Goal: Task Accomplishment & Management: Use online tool/utility

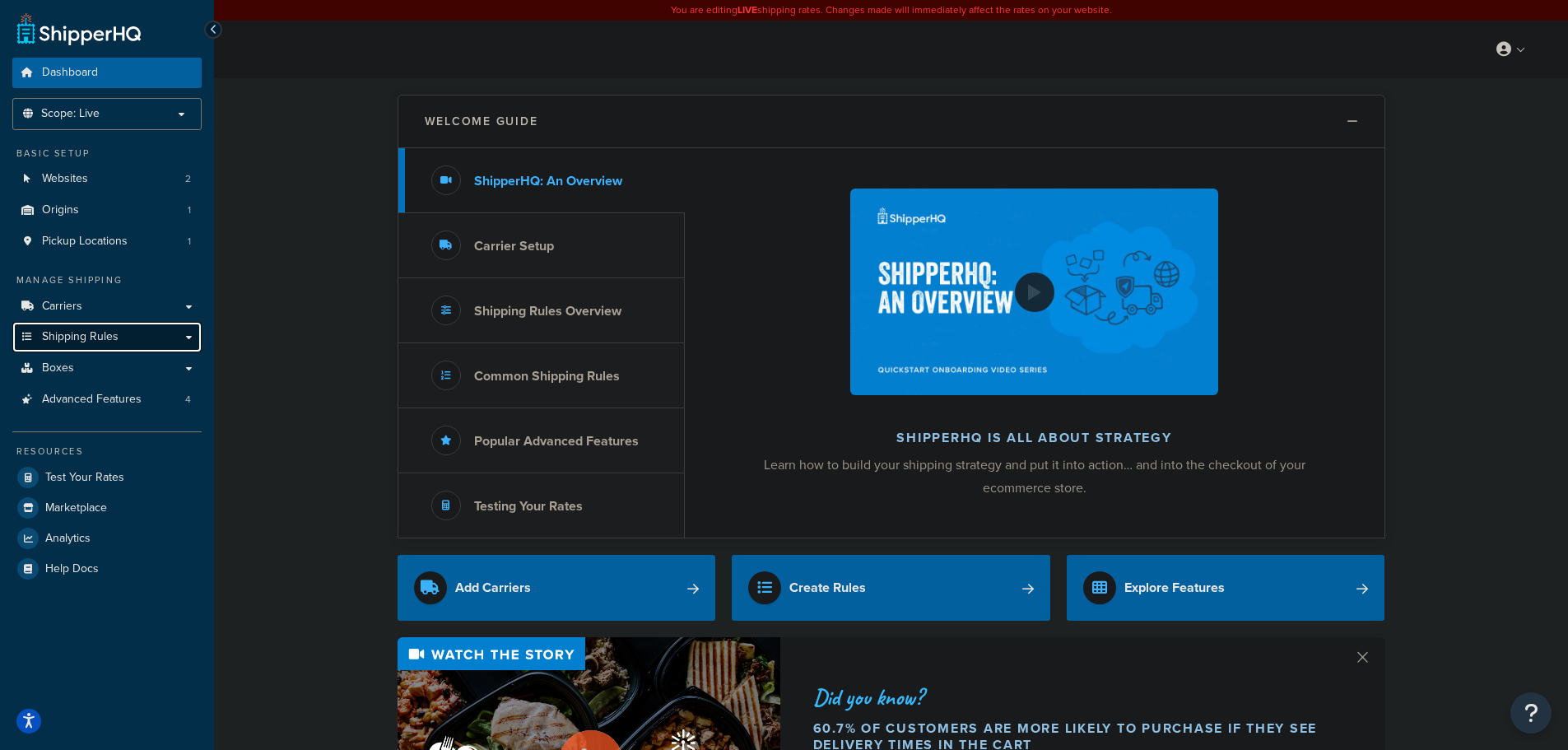
click at [119, 335] on link "Shipping Rules" at bounding box center [108, 336] width 190 height 30
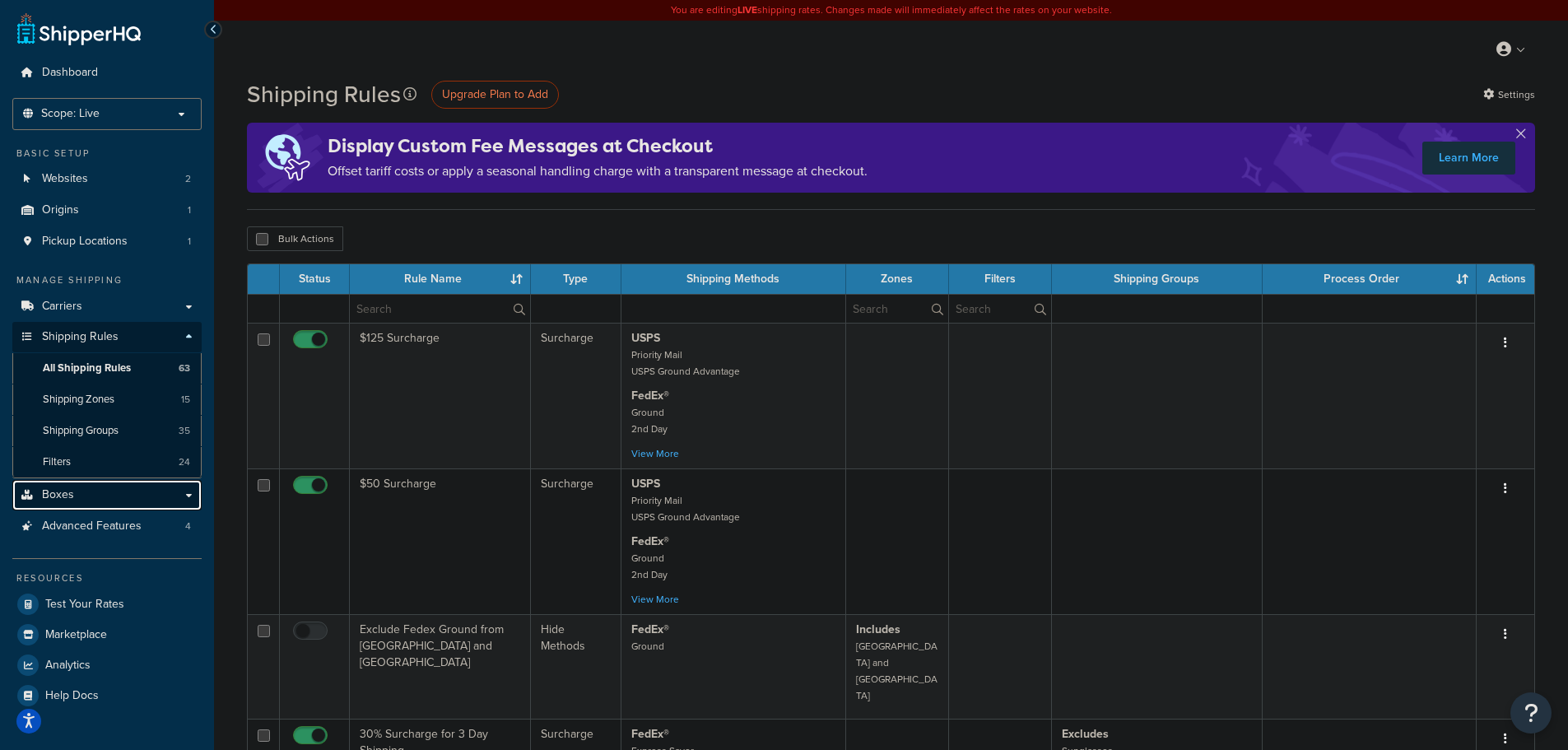
click at [107, 492] on link "Boxes" at bounding box center [108, 495] width 190 height 30
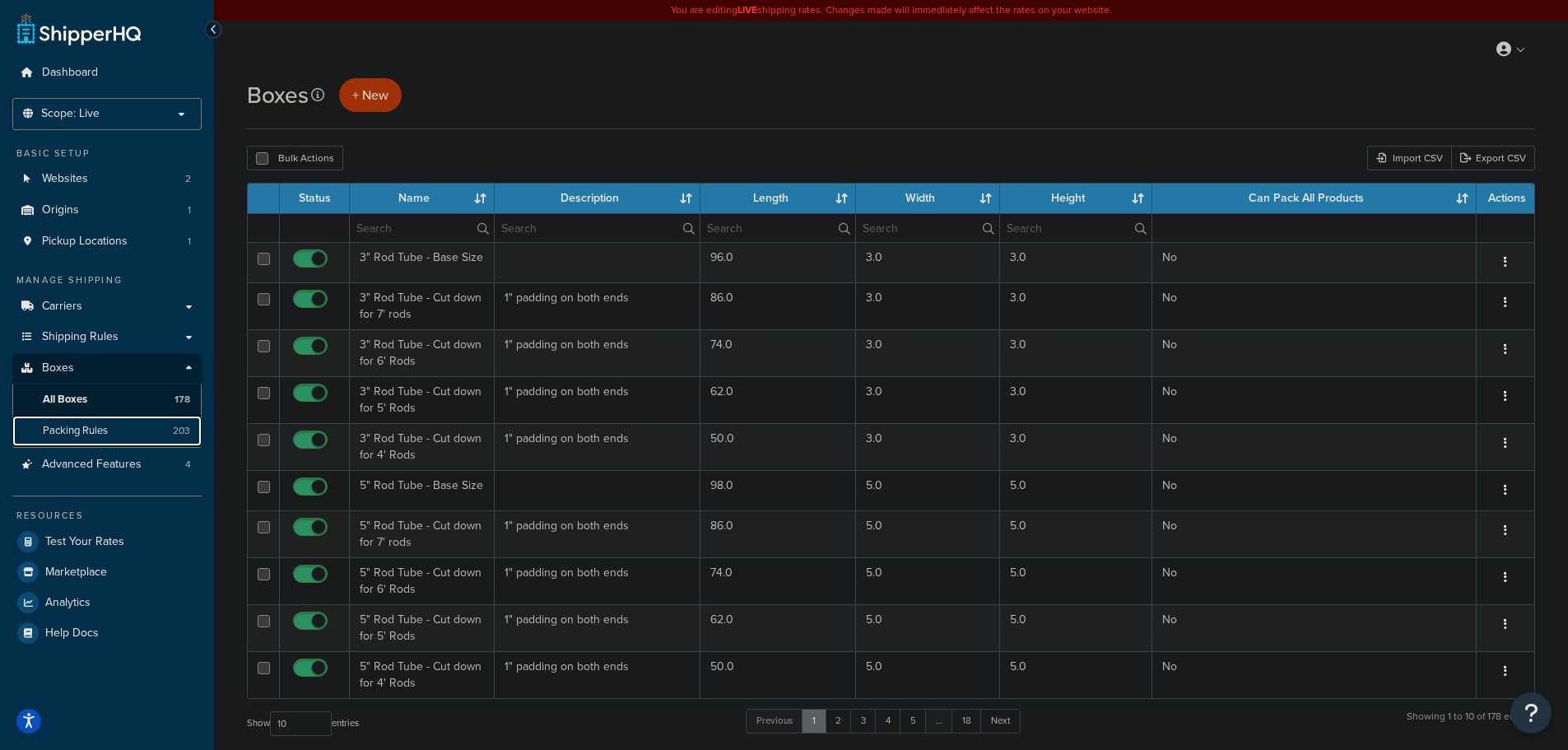
click at [101, 436] on span "Packing Rules" at bounding box center [75, 430] width 65 height 14
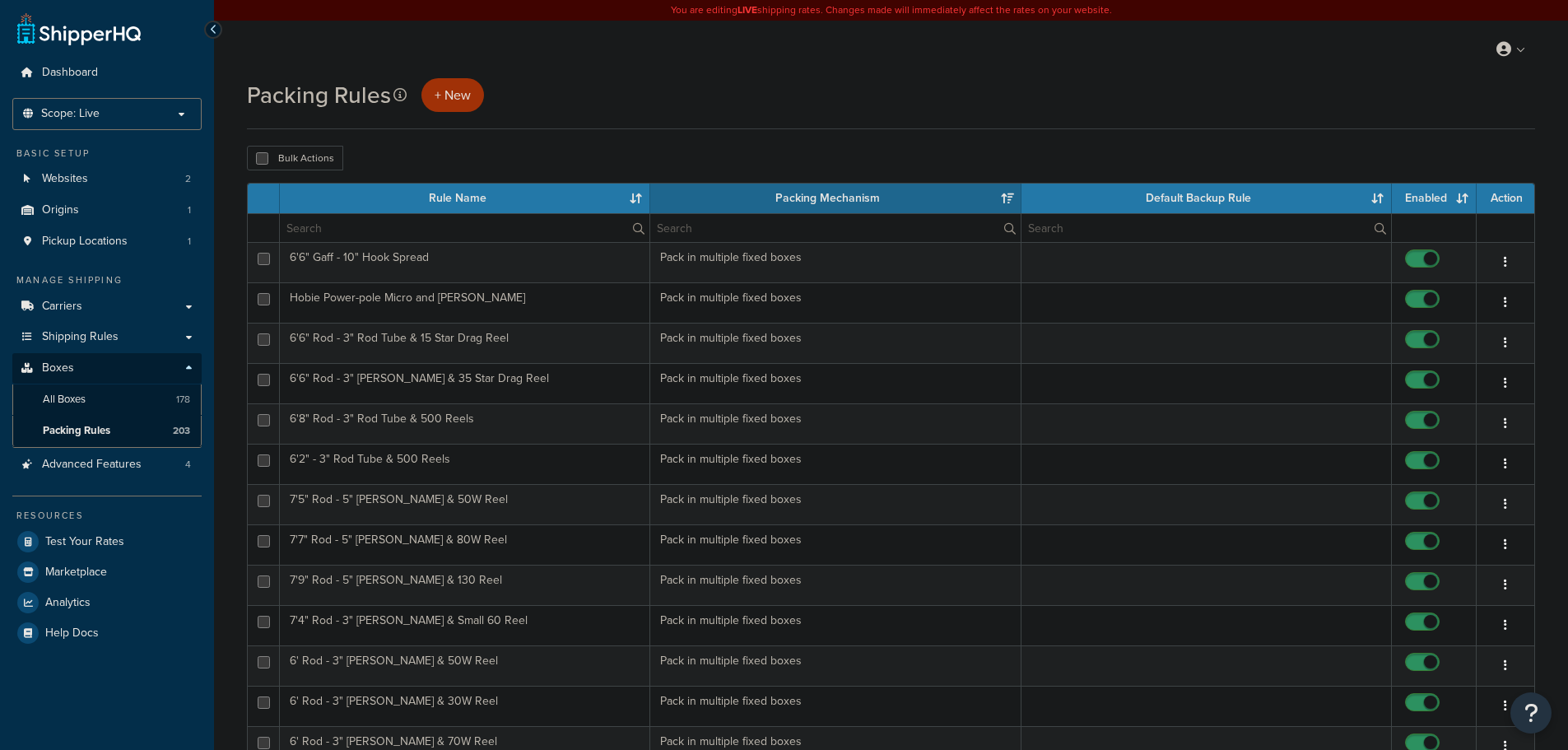
select select "15"
click at [393, 230] on input "text" at bounding box center [465, 228] width 370 height 28
type input "e"
click at [491, 221] on input "6'" at bounding box center [465, 228] width 370 height 28
type input "6"
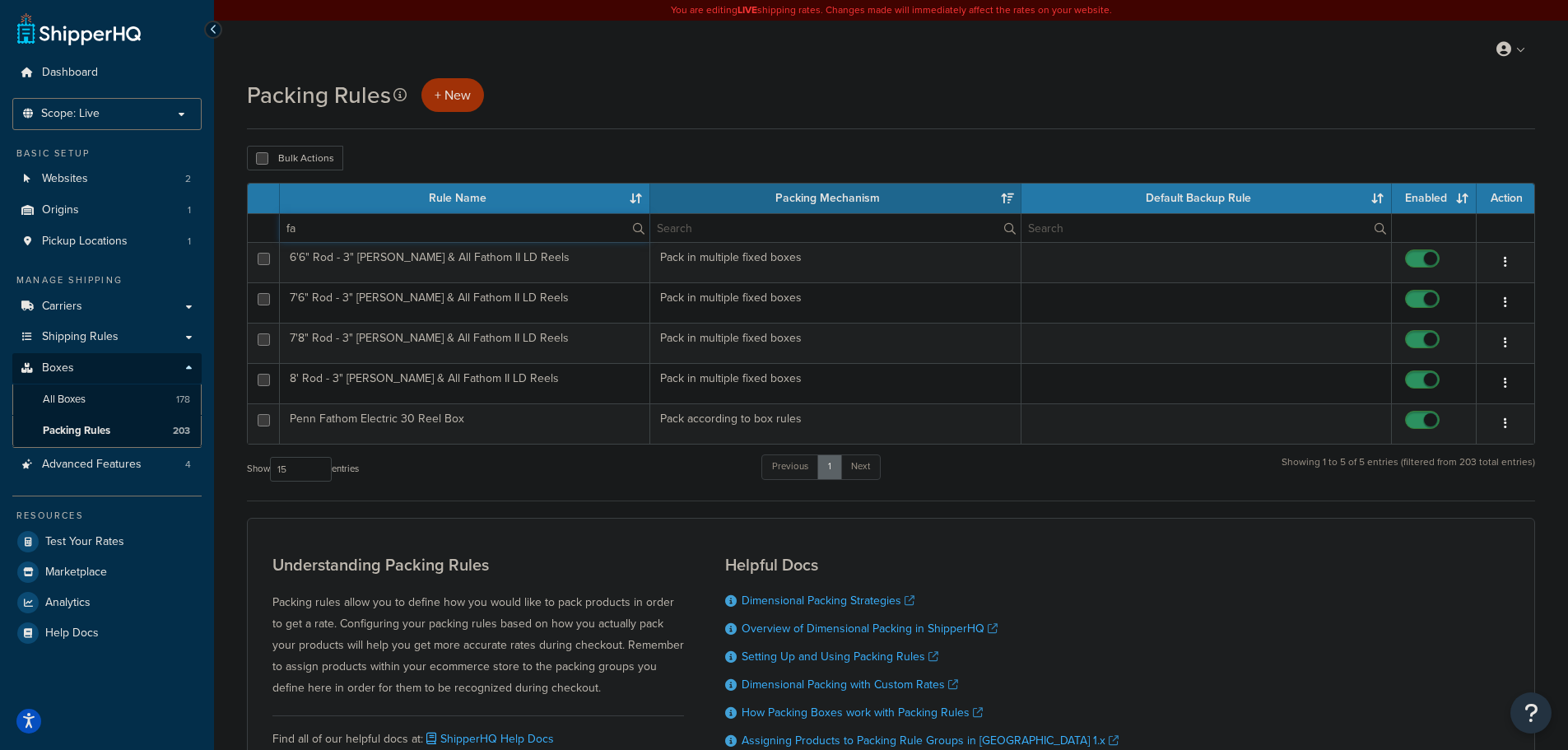
type input "f"
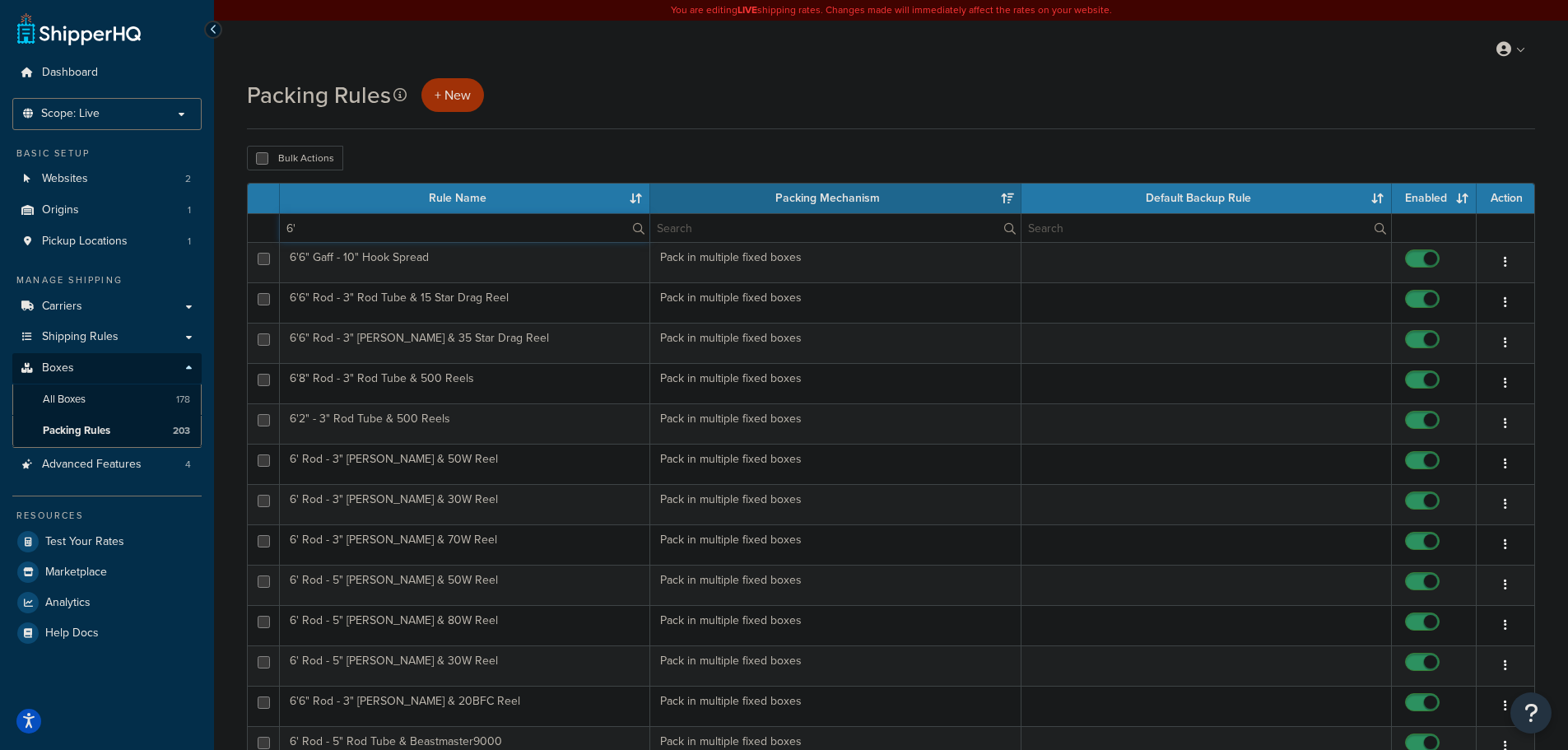
type input "6'"
click at [504, 199] on th "Rule Name" at bounding box center [465, 199] width 371 height 29
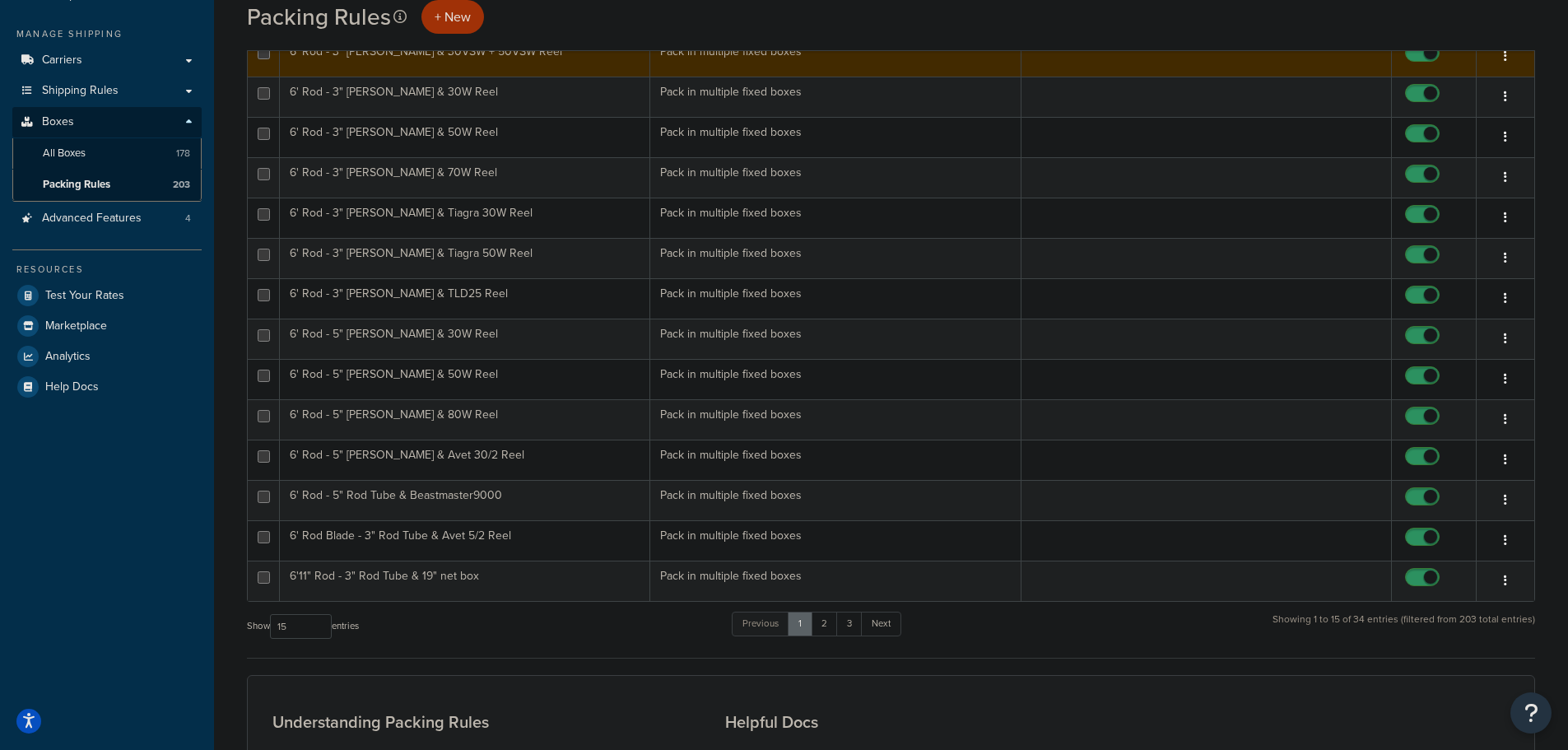
scroll to position [246, 0]
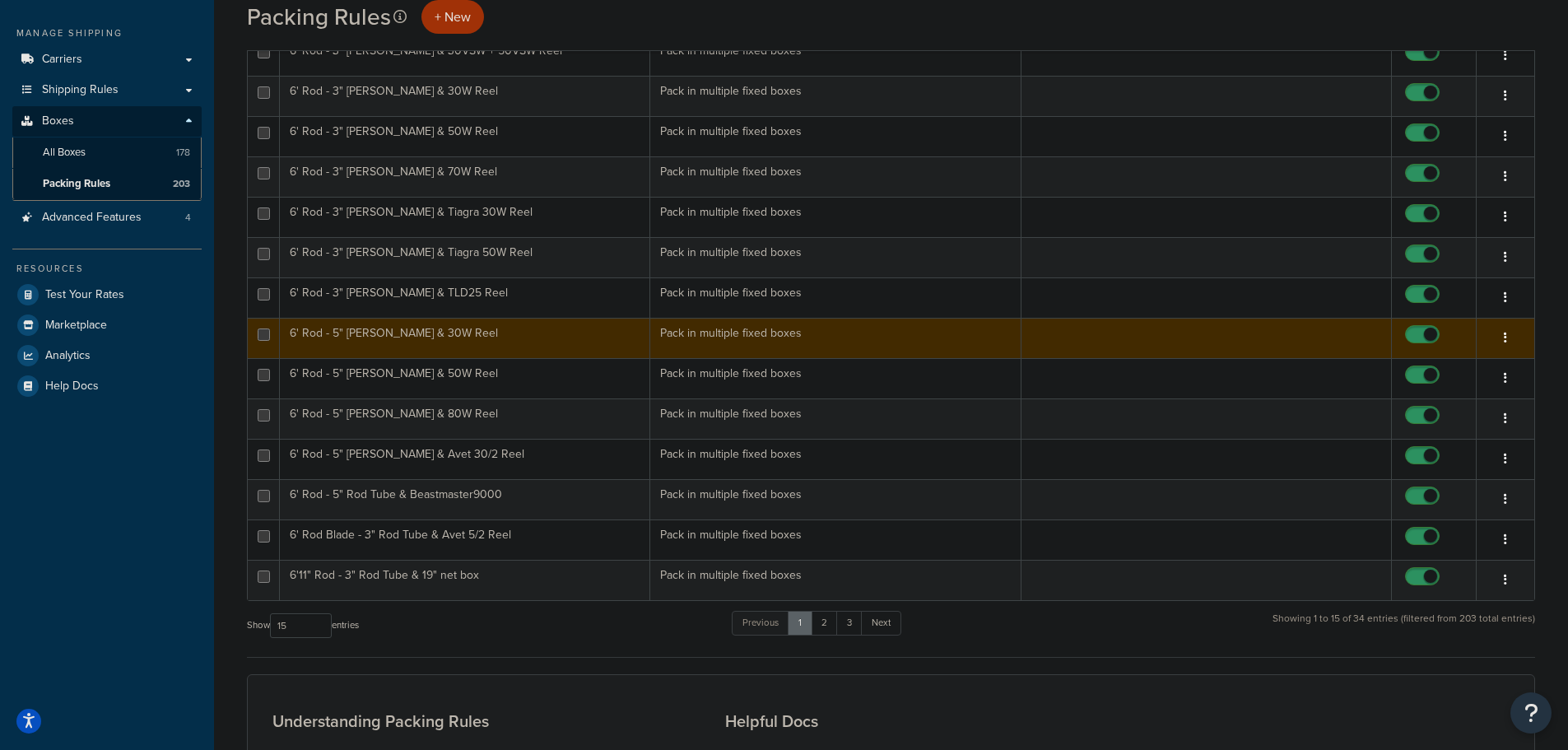
click at [413, 334] on td "6' Rod - 5" [PERSON_NAME] & 30W Reel" at bounding box center [465, 337] width 371 height 40
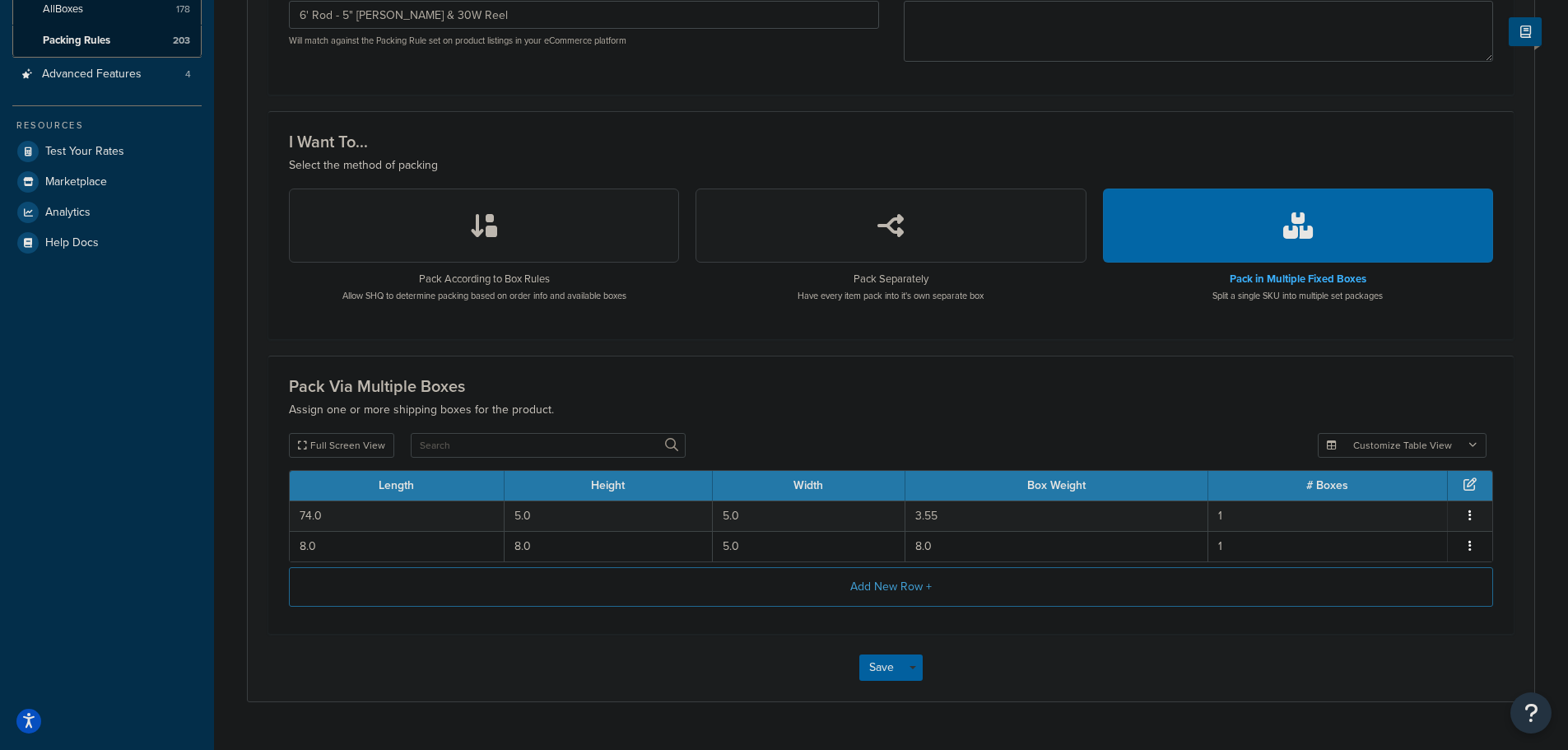
scroll to position [428, 0]
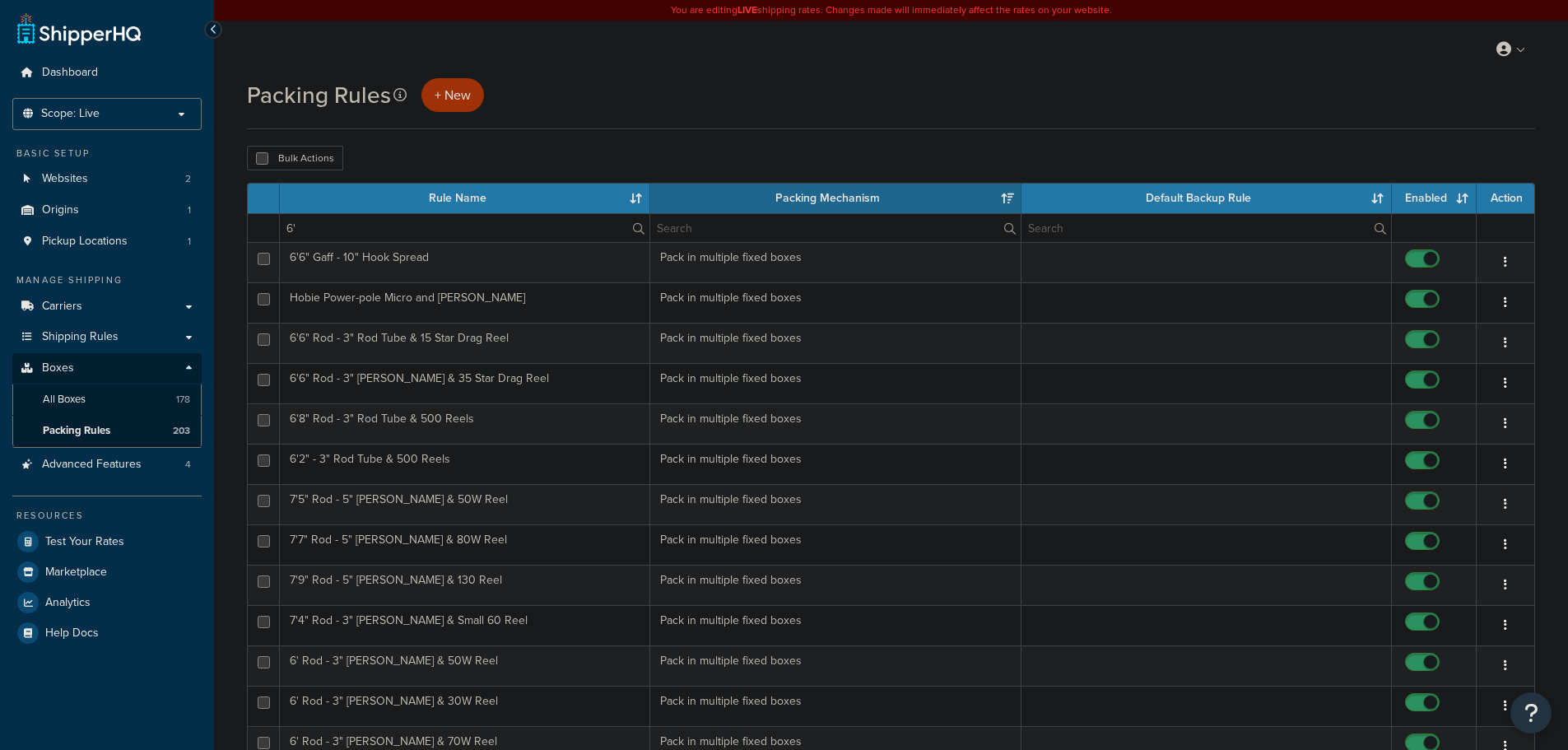
select select "15"
drag, startPoint x: 355, startPoint y: 231, endPoint x: 247, endPoint y: 224, distance: 108.2
click at [247, 226] on tr "6'" at bounding box center [890, 227] width 1286 height 28
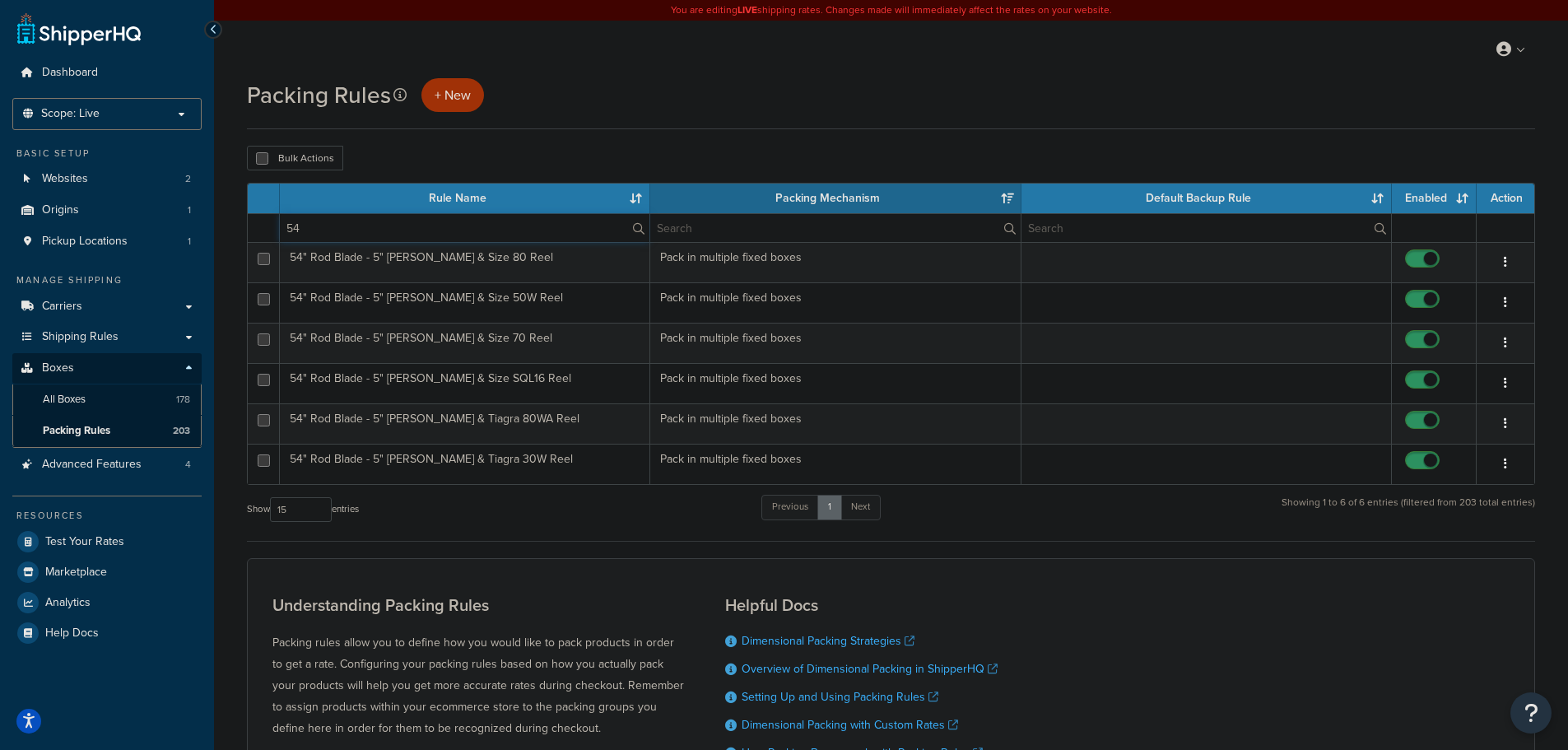
type input "54"
click at [223, 132] on div "Packing Rules + New Bulk Actions Duplicate Delete Contact Us Send Us A Message …" at bounding box center [891, 488] width 1354 height 819
